Goal: Information Seeking & Learning: Learn about a topic

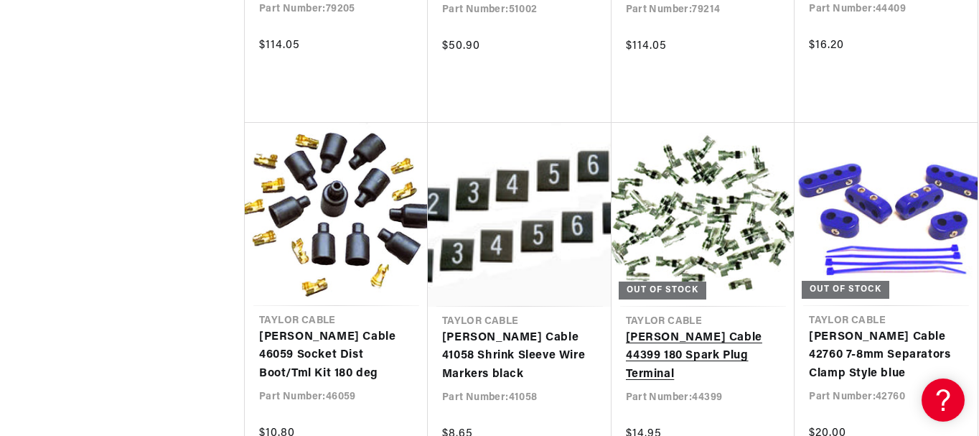
scroll to position [0, 536]
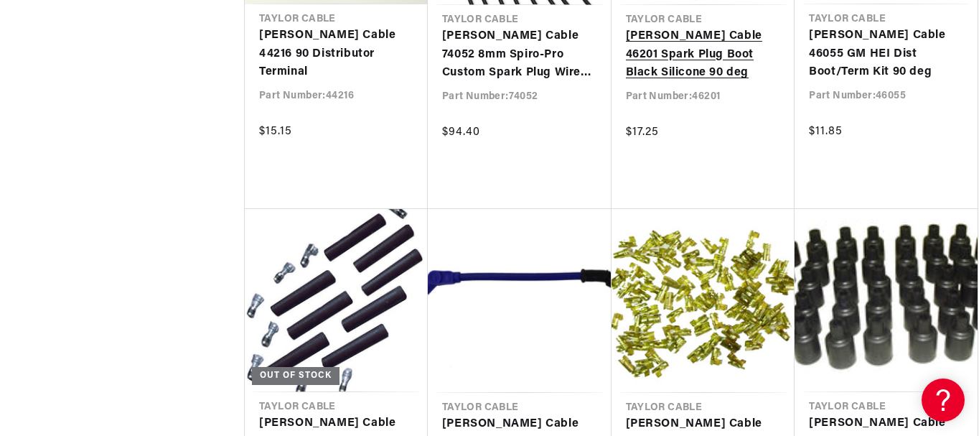
scroll to position [0, 536]
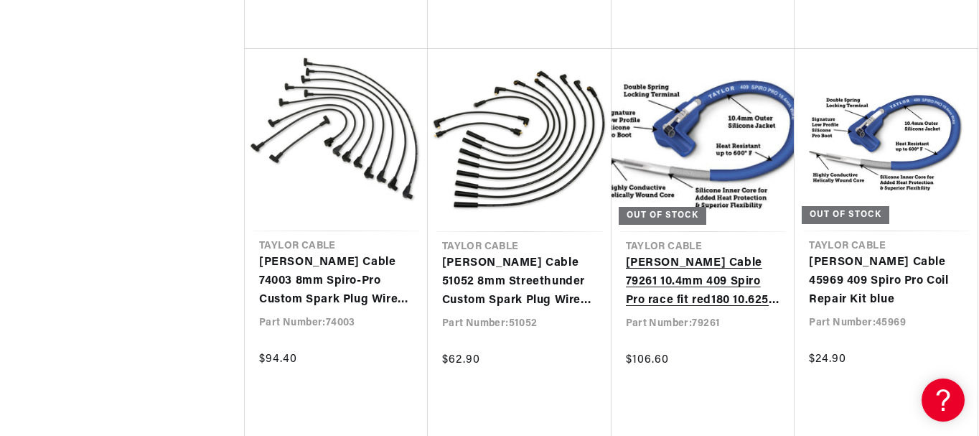
scroll to position [5959, 0]
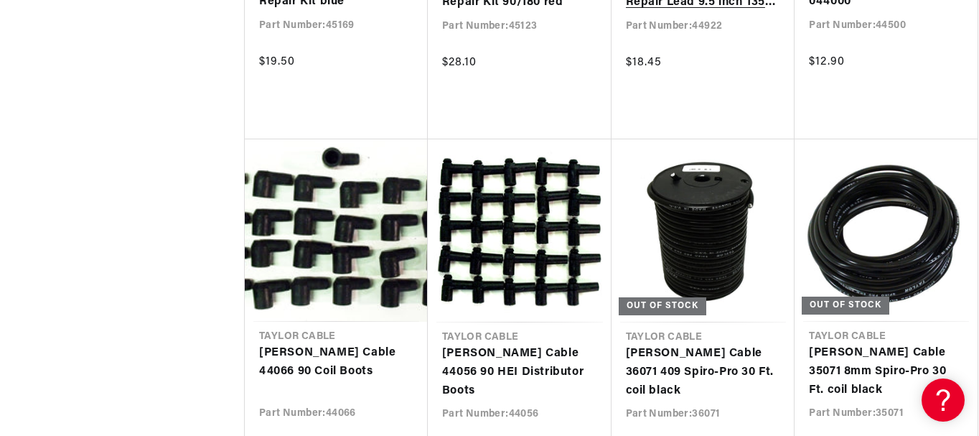
scroll to position [0, 536]
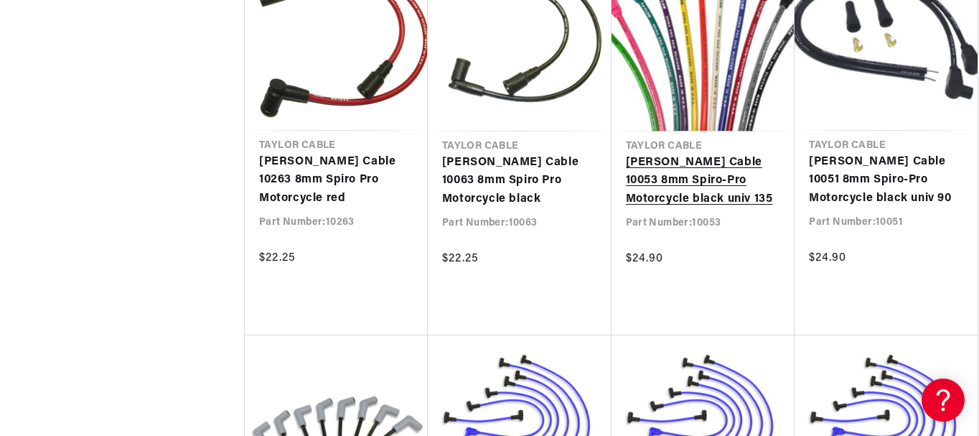
scroll to position [0, 130]
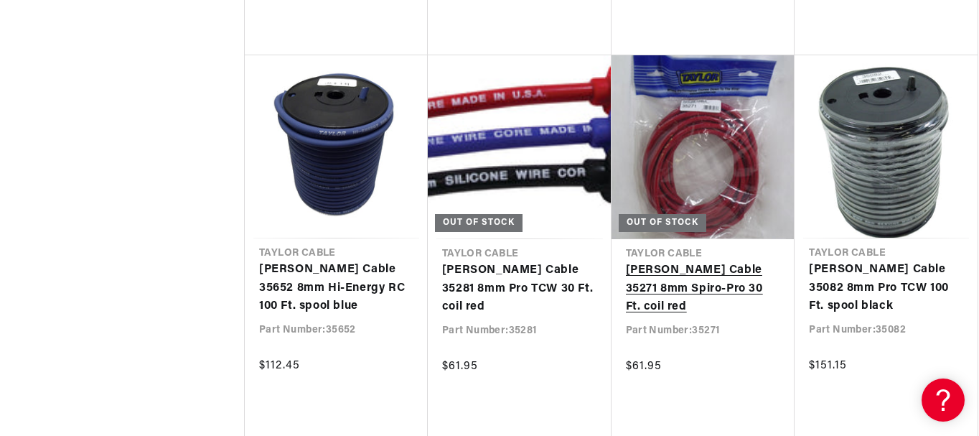
scroll to position [0, 536]
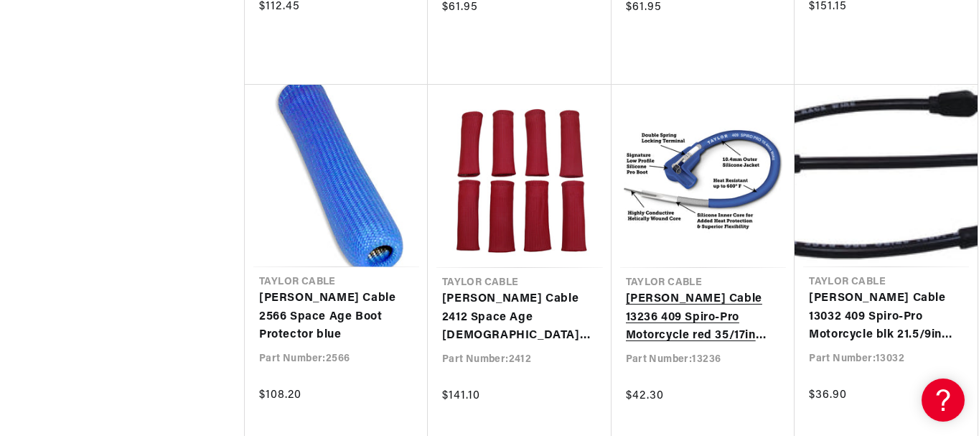
scroll to position [14527, 0]
